Goal: Task Accomplishment & Management: Use online tool/utility

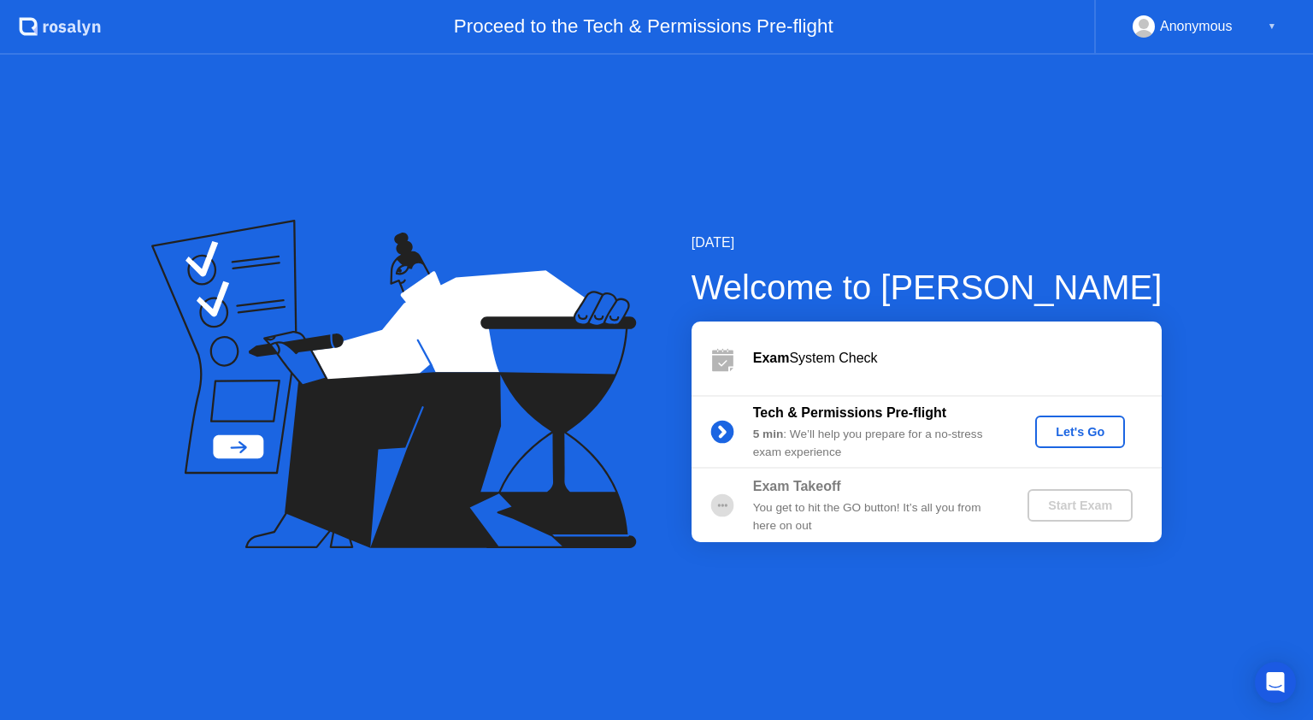
click at [1067, 431] on div "Let's Go" at bounding box center [1080, 432] width 76 height 14
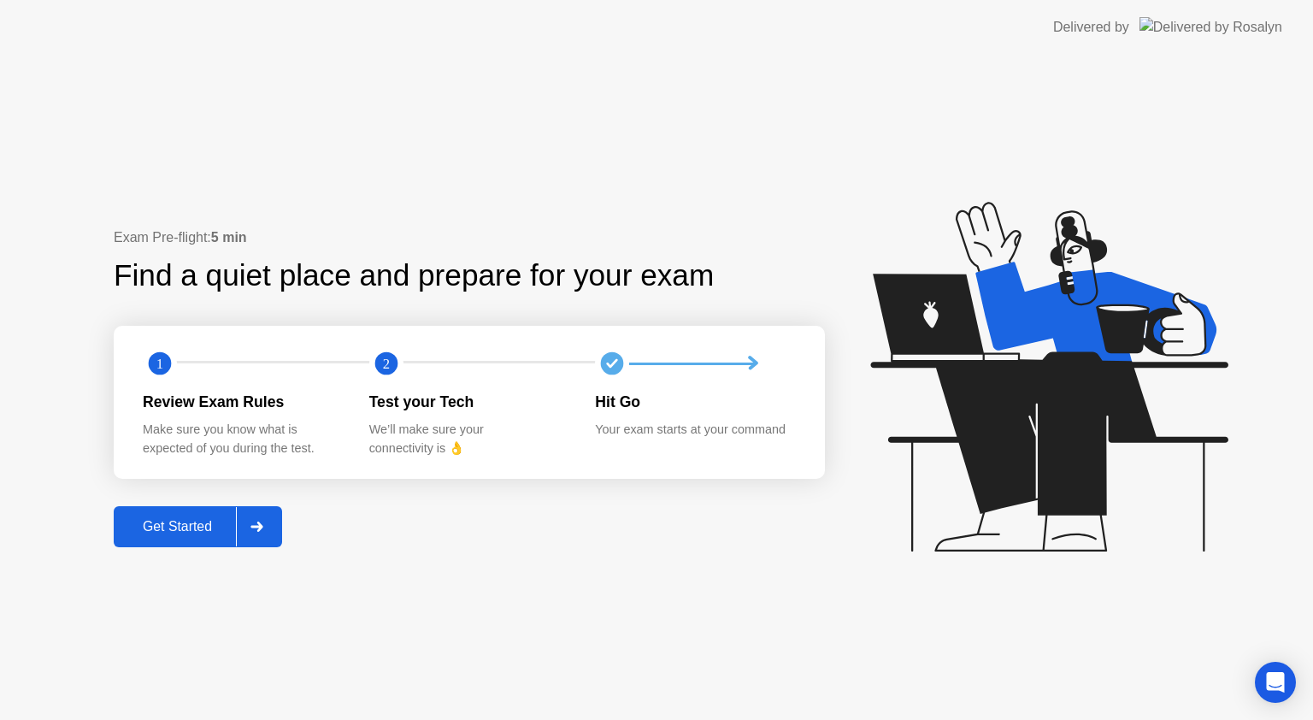
click at [209, 534] on div "Get Started" at bounding box center [177, 526] width 117 height 15
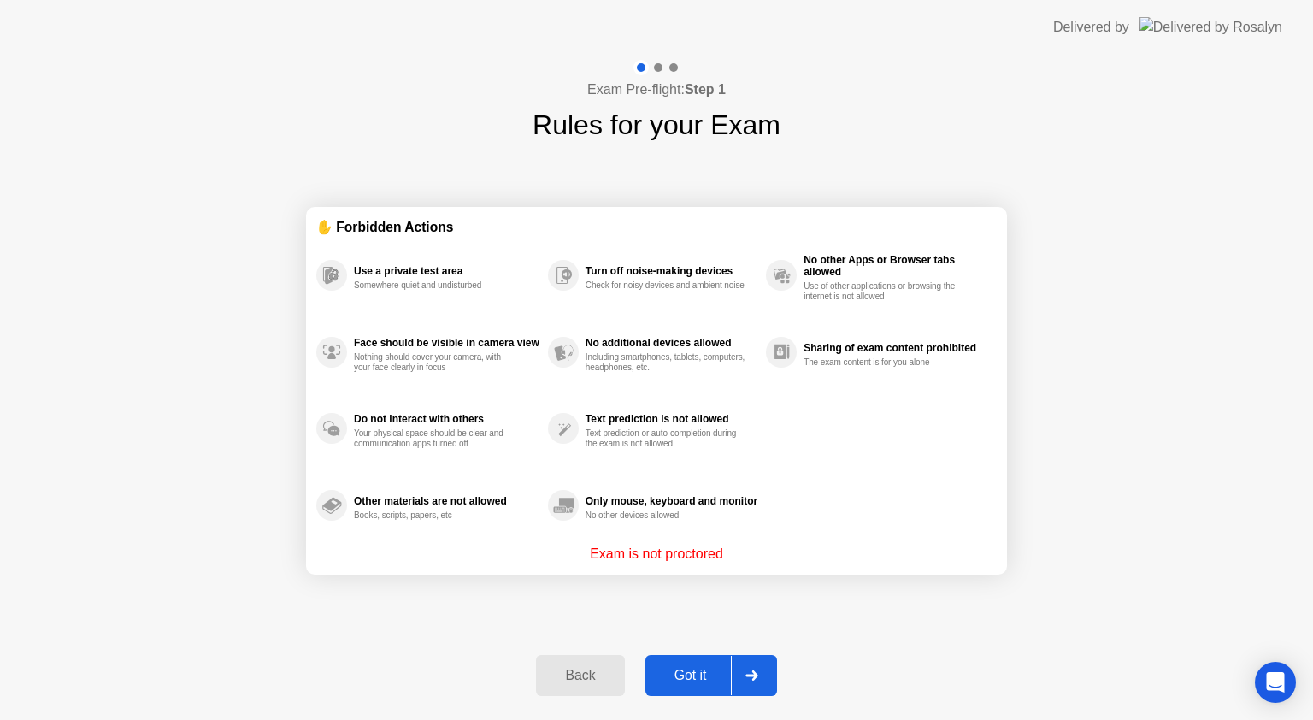
click at [685, 668] on div "Got it" at bounding box center [691, 675] width 80 height 15
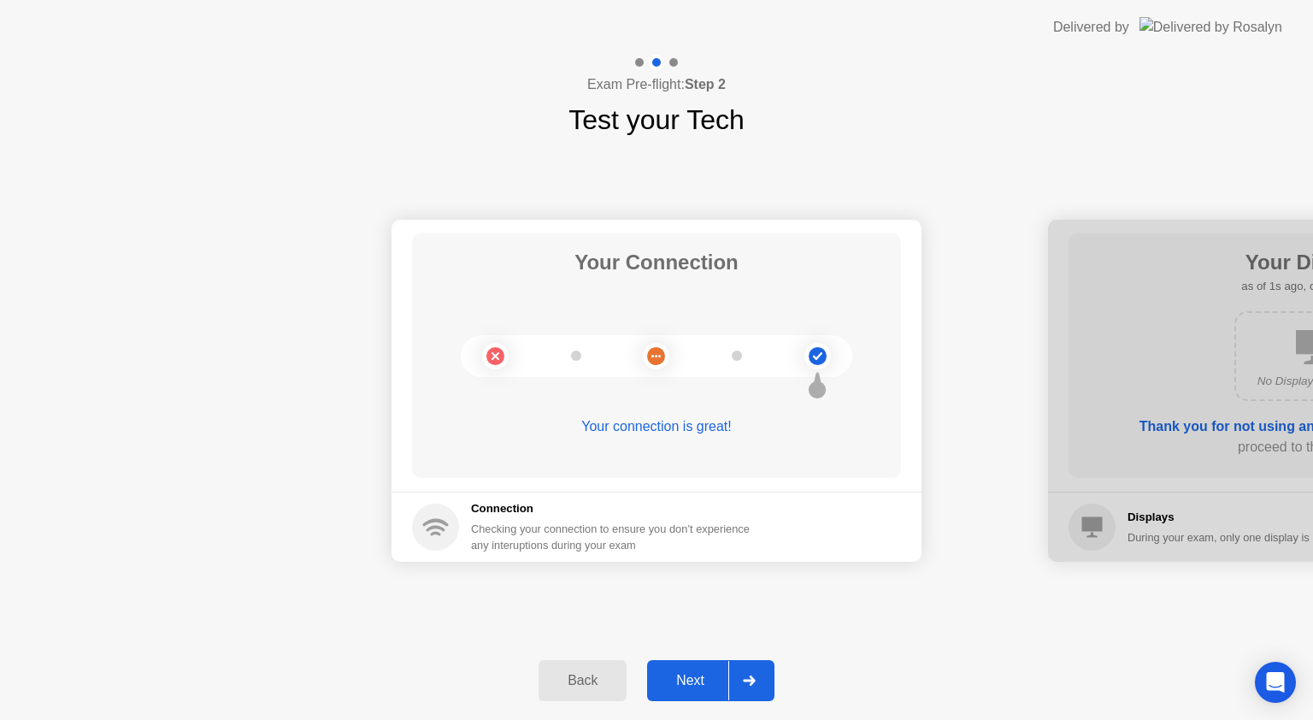
click at [685, 668] on button "Next" at bounding box center [710, 680] width 127 height 41
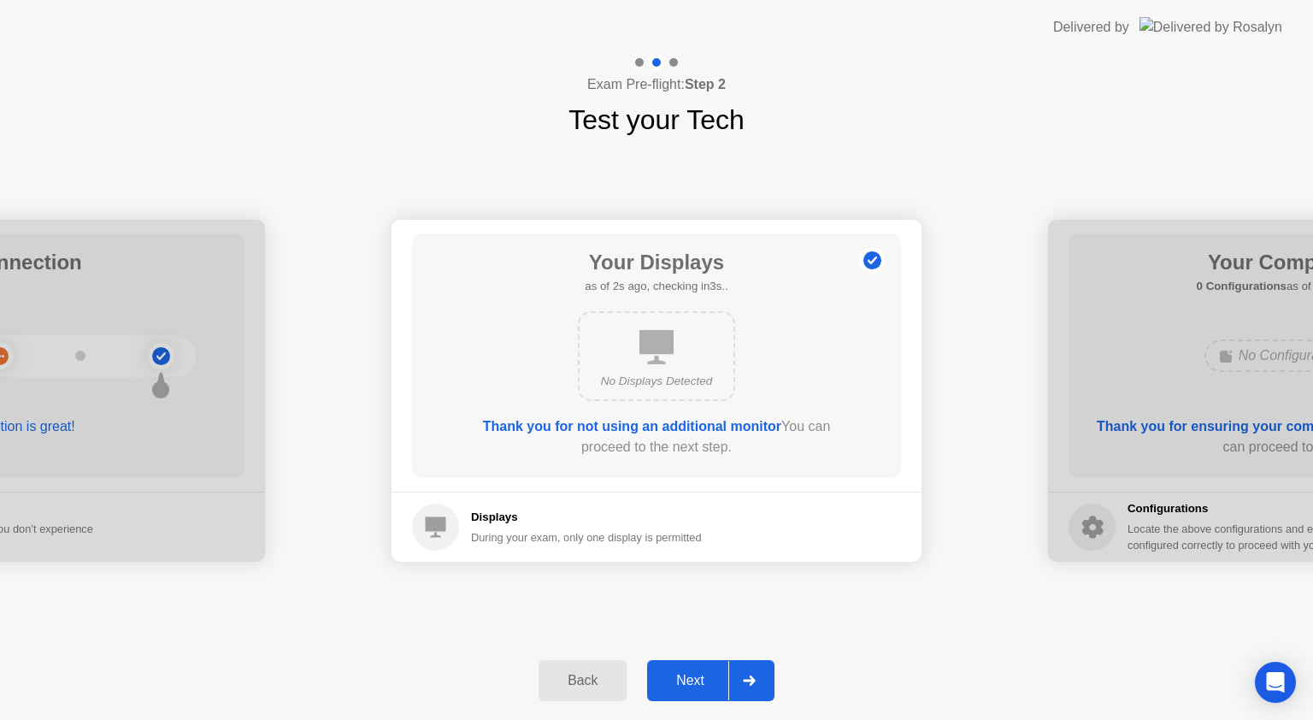
click at [691, 679] on div "Next" at bounding box center [690, 680] width 76 height 15
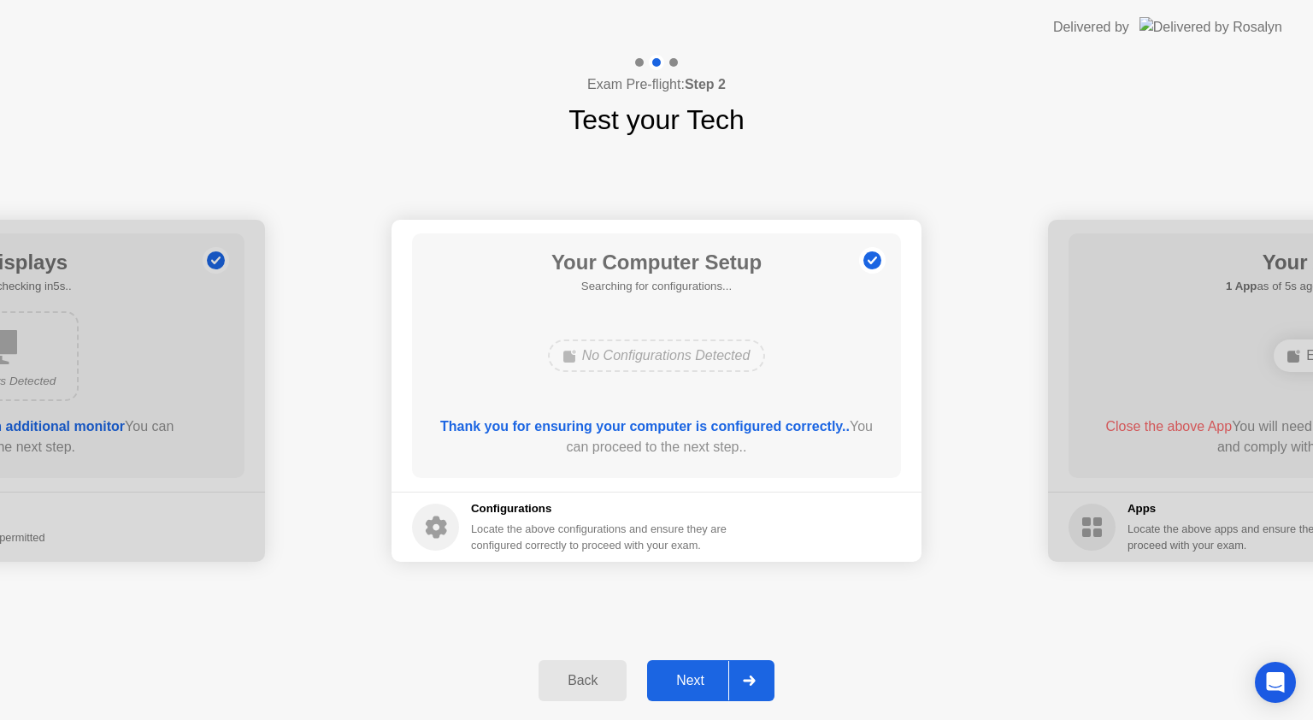
click at [691, 688] on div "Next" at bounding box center [690, 680] width 76 height 15
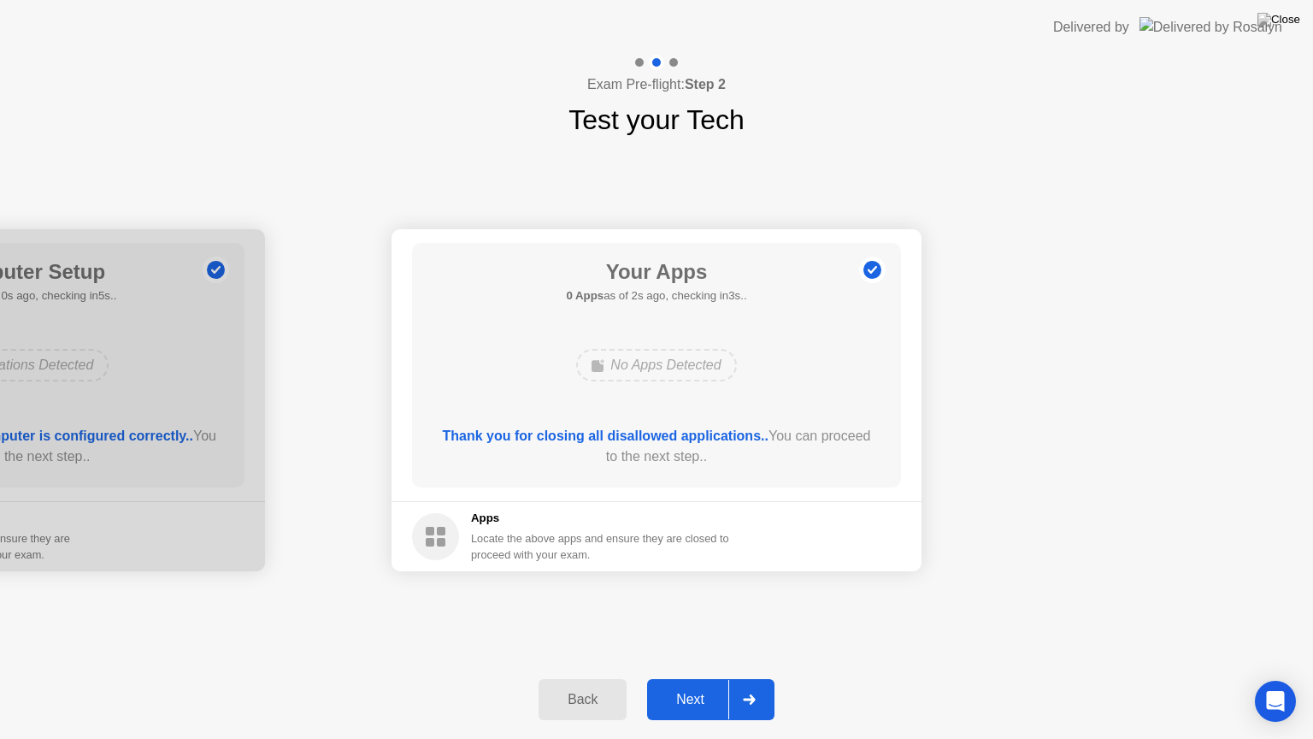
click at [688, 694] on div "Next" at bounding box center [690, 699] width 76 height 15
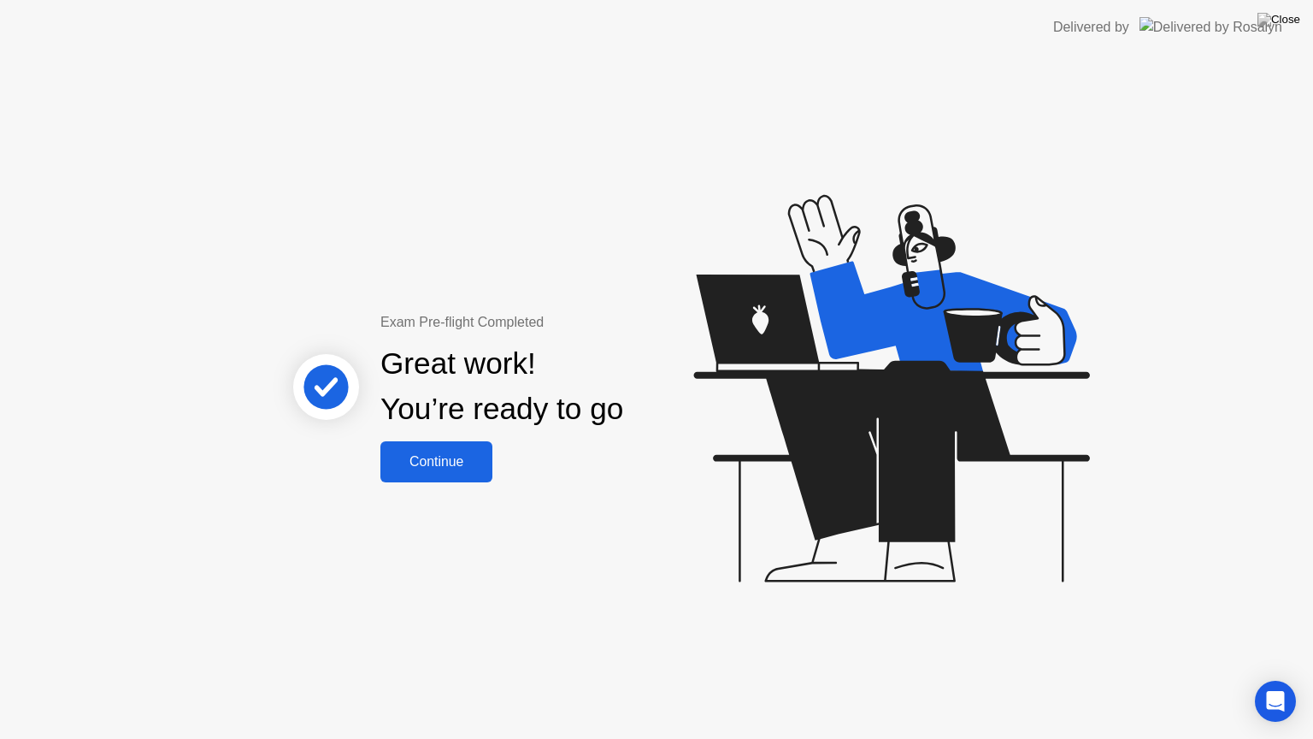
click at [431, 462] on div "Continue" at bounding box center [437, 461] width 102 height 15
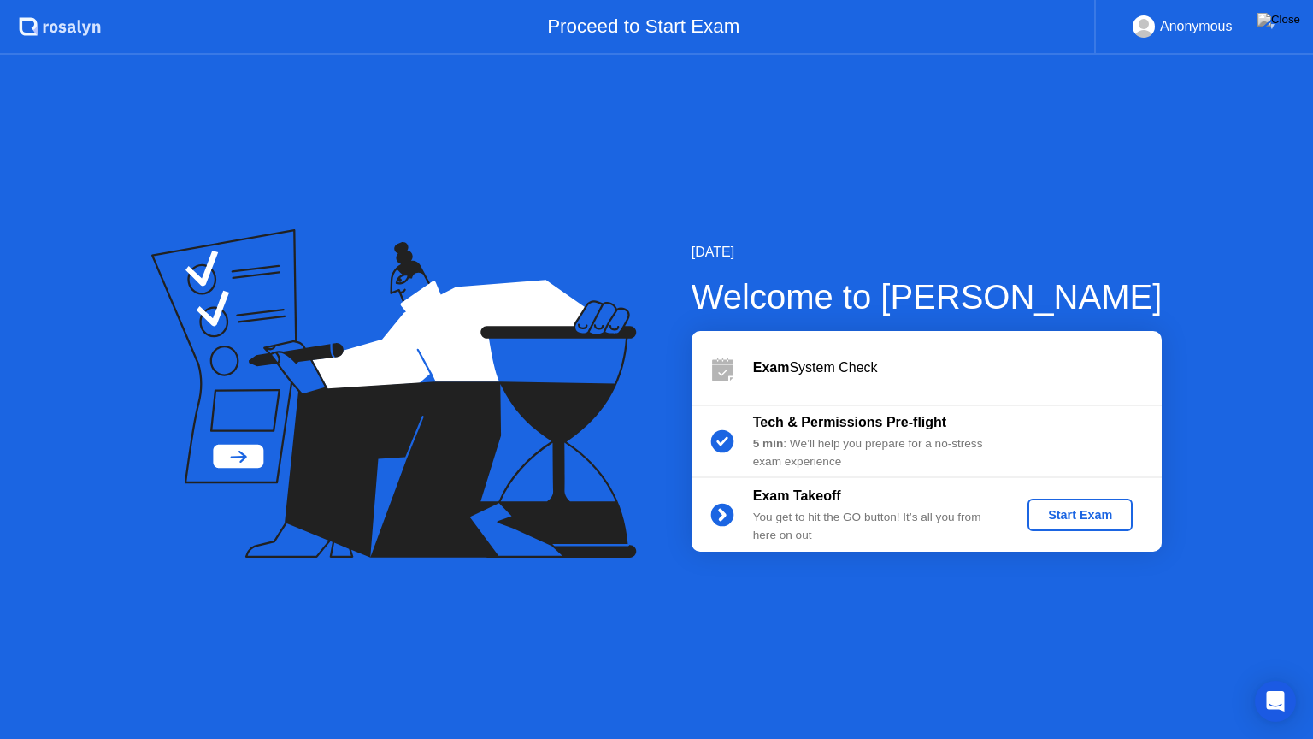
click at [1094, 516] on div "Start Exam" at bounding box center [1079, 515] width 91 height 14
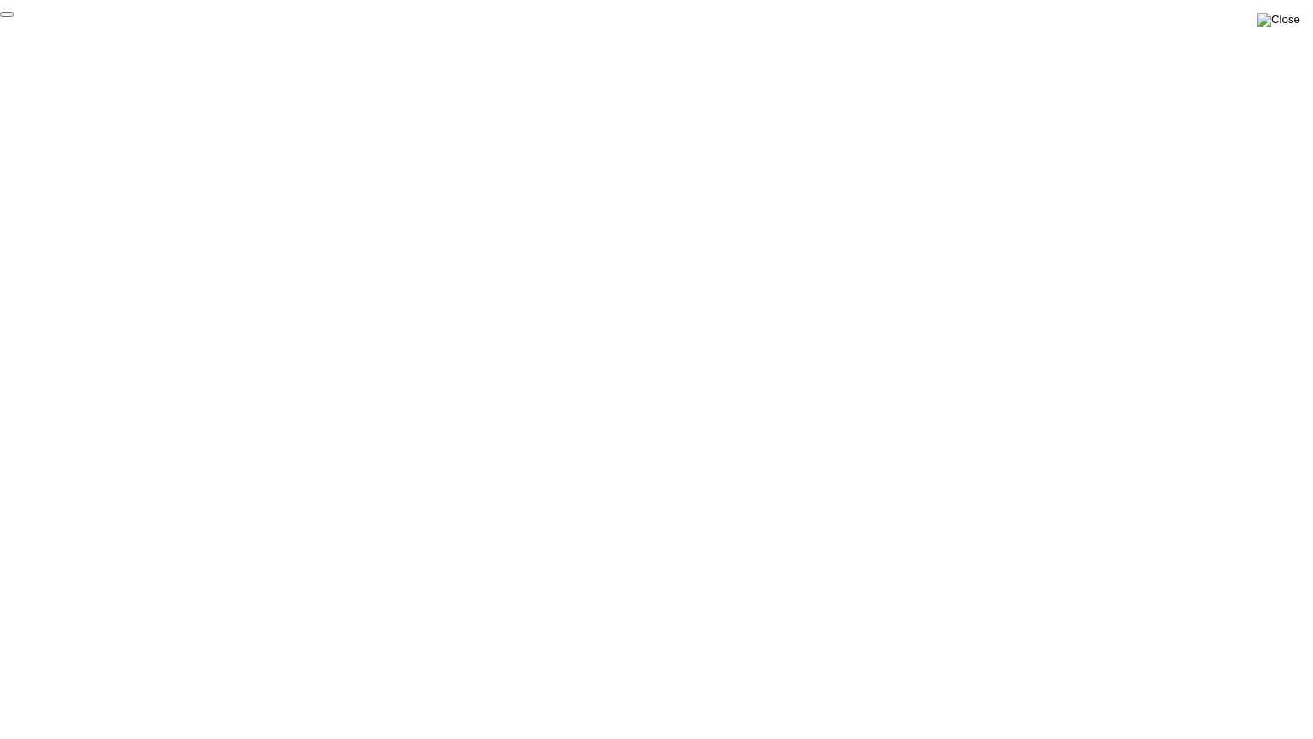
click at [1295, 17] on img at bounding box center [1279, 20] width 43 height 14
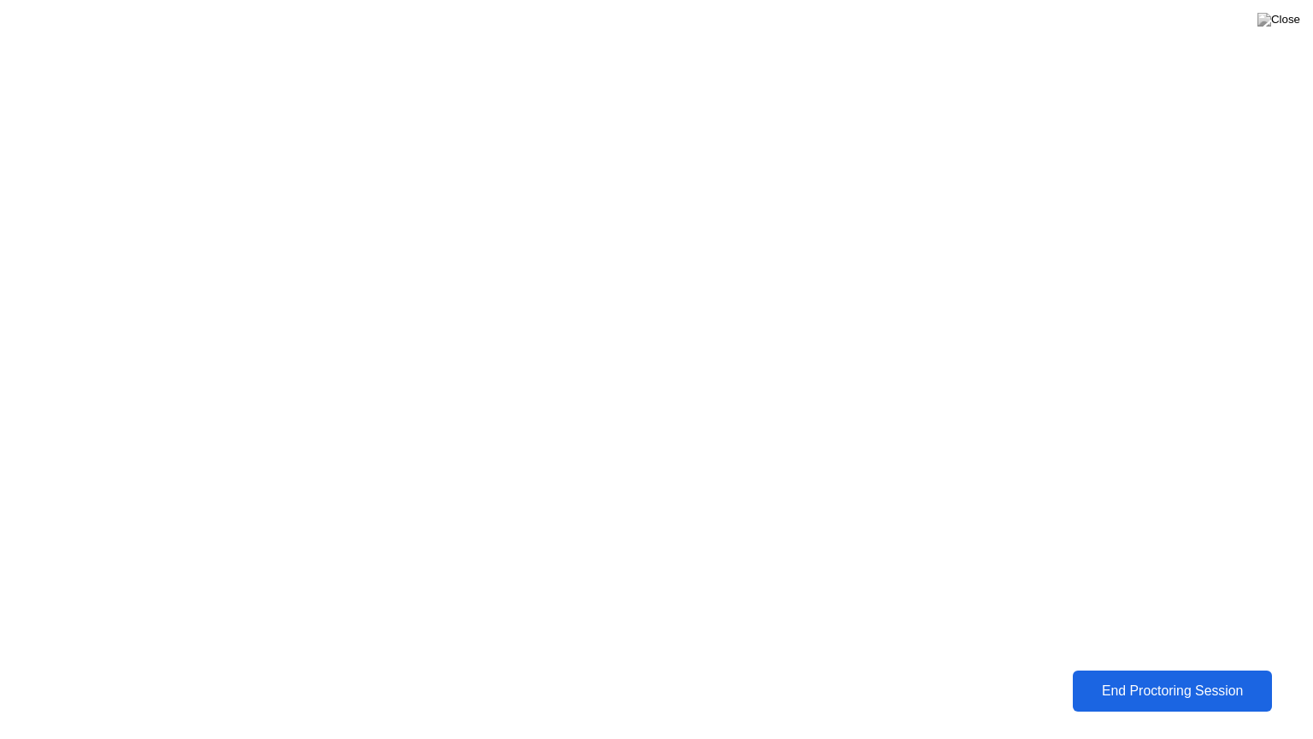
click at [1129, 692] on div "End Proctoring Session" at bounding box center [1173, 690] width 190 height 15
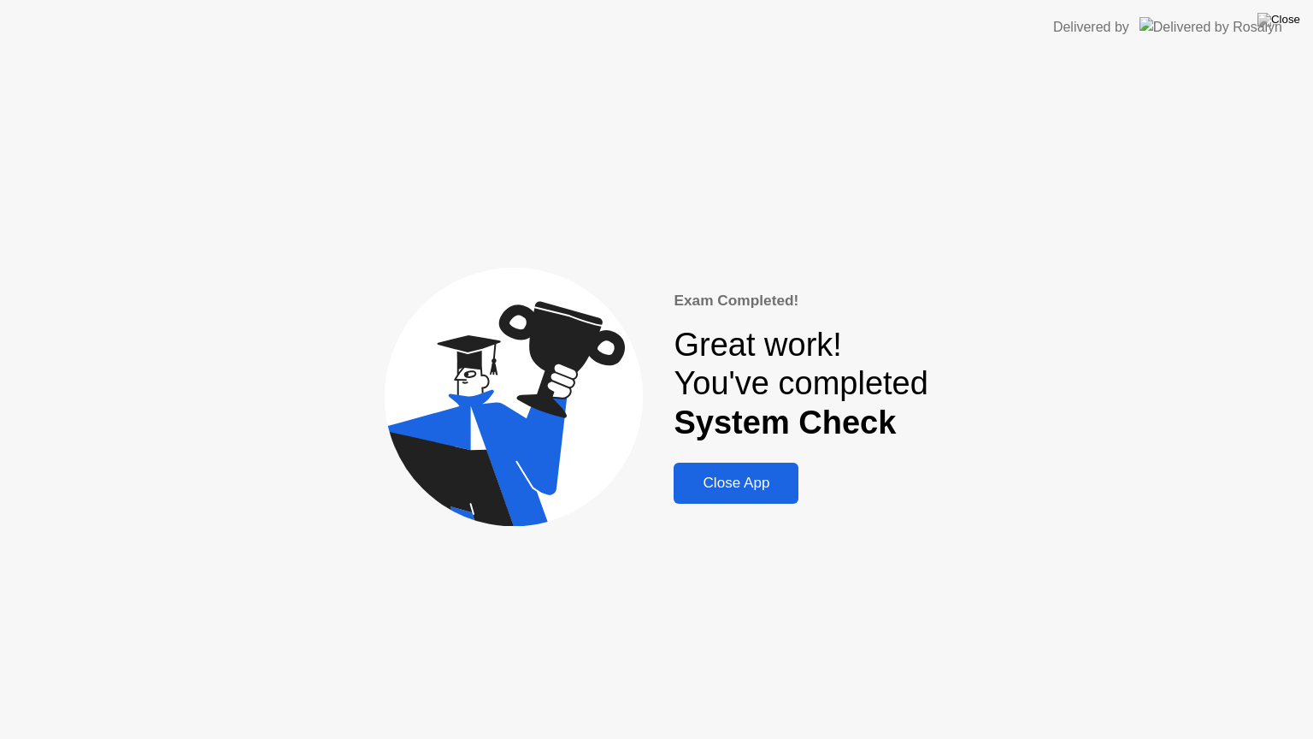
click at [763, 492] on div "Close App" at bounding box center [736, 482] width 115 height 17
